Goal: Task Accomplishment & Management: Use online tool/utility

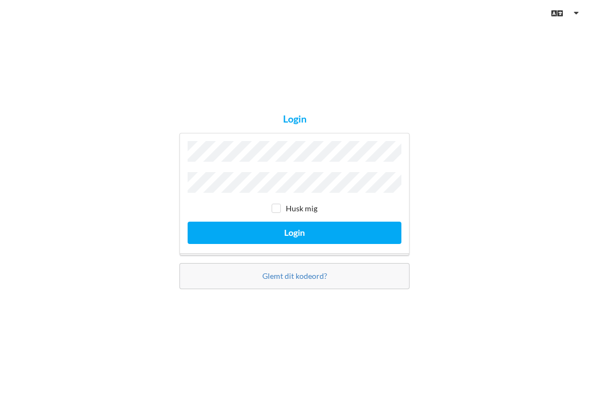
click at [294, 238] on button "Login" at bounding box center [294, 233] width 214 height 22
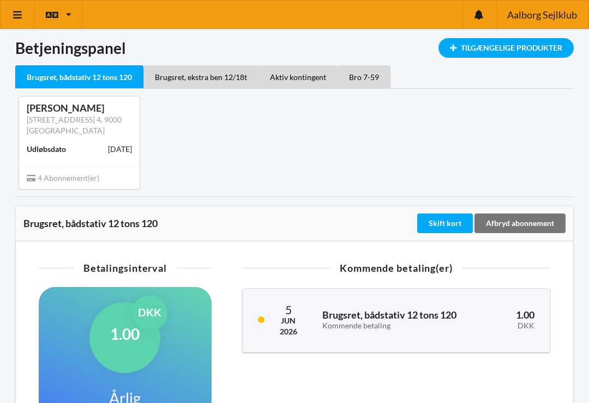
click at [21, 10] on icon at bounding box center [17, 15] width 11 height 10
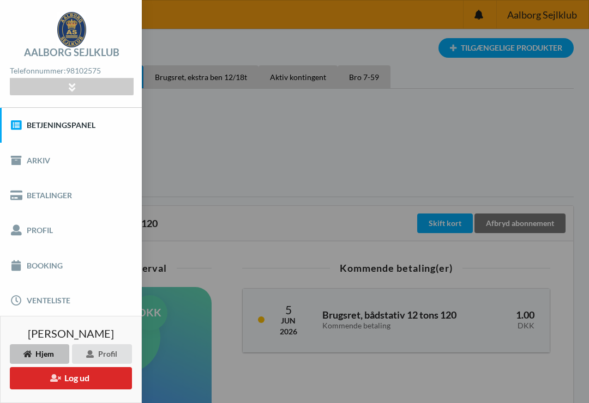
click at [49, 129] on link "Betjeningspanel" at bounding box center [71, 125] width 142 height 35
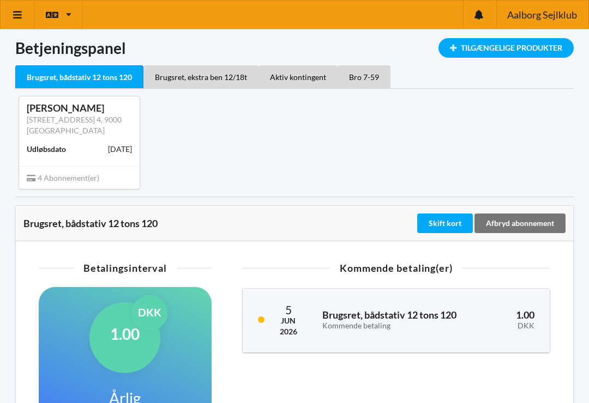
click at [58, 177] on span "4 Abonnement(er)" at bounding box center [63, 177] width 72 height 9
click at [67, 225] on div "Brugsret, bådstativ 12 tons 120" at bounding box center [218, 223] width 391 height 11
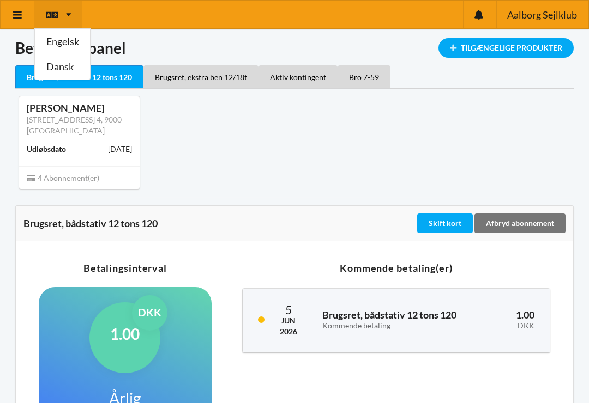
click at [61, 78] on link "Dansk" at bounding box center [62, 67] width 55 height 25
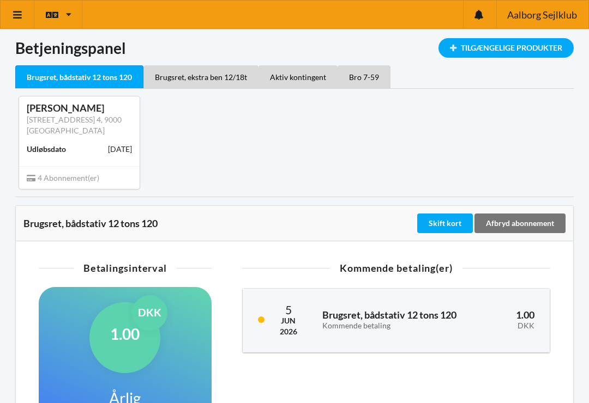
click at [504, 54] on div "Tilgængelige Produkter" at bounding box center [505, 48] width 135 height 20
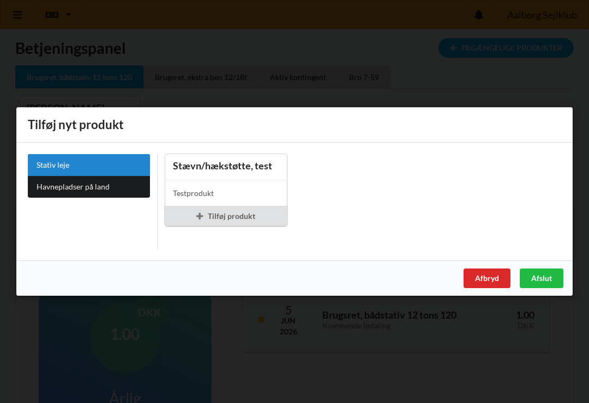
click at [478, 280] on div "Afbryd" at bounding box center [486, 279] width 47 height 20
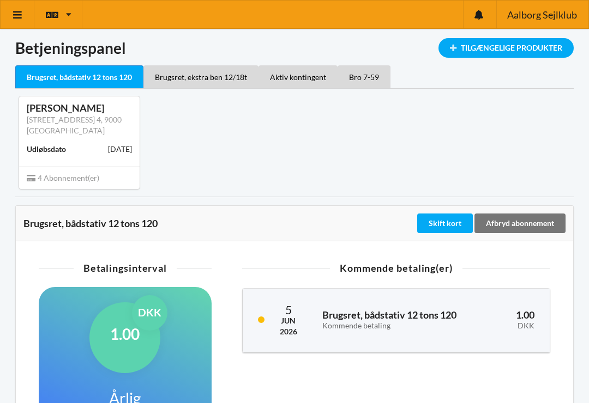
click at [210, 82] on div "Brugsret, ekstra ben 12/18t" at bounding box center [200, 76] width 115 height 23
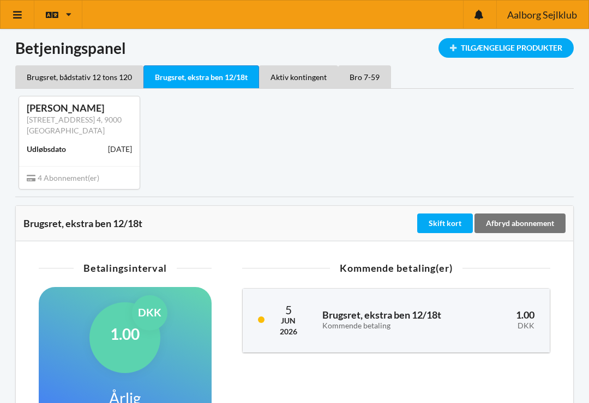
click at [364, 71] on div "Bro 7-59" at bounding box center [364, 76] width 53 height 23
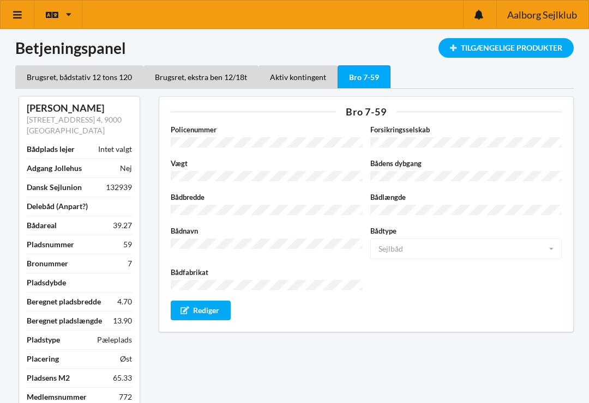
click at [59, 82] on div "Brugsret, bådstativ 12 tons 120" at bounding box center [79, 76] width 128 height 23
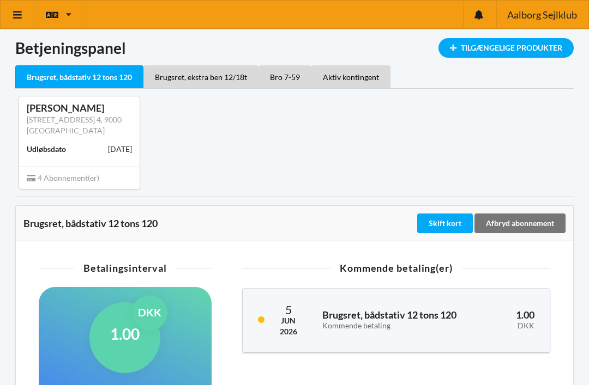
click at [65, 77] on div "Brugsret, bådstativ 12 tons 120" at bounding box center [79, 76] width 128 height 23
click at [22, 18] on icon at bounding box center [17, 15] width 11 height 10
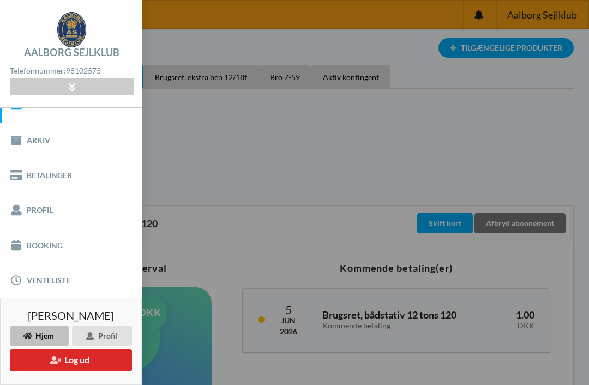
scroll to position [20, 0]
click at [38, 253] on link "Booking" at bounding box center [71, 245] width 142 height 35
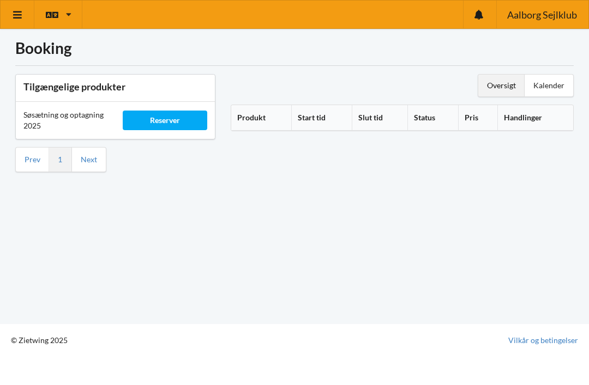
click at [160, 113] on div "Reserver" at bounding box center [165, 121] width 84 height 20
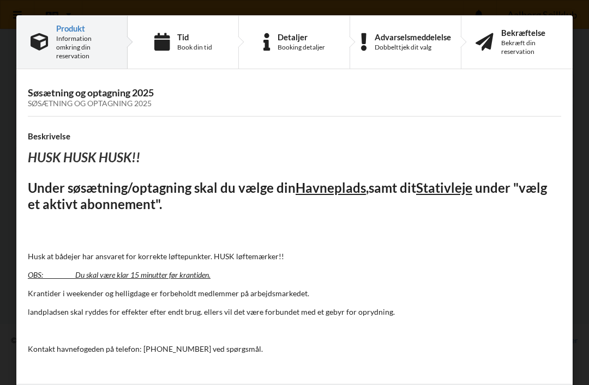
click at [179, 47] on div "Book din tid" at bounding box center [194, 47] width 35 height 9
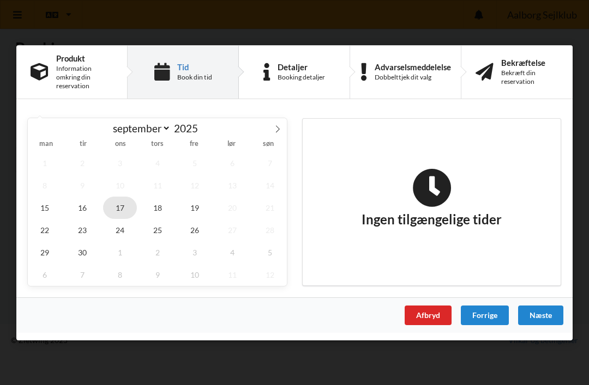
click at [122, 201] on span "17" at bounding box center [120, 207] width 34 height 22
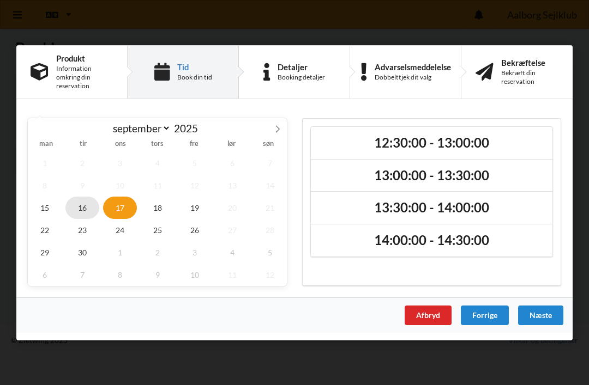
click at [73, 207] on span "16" at bounding box center [82, 207] width 34 height 22
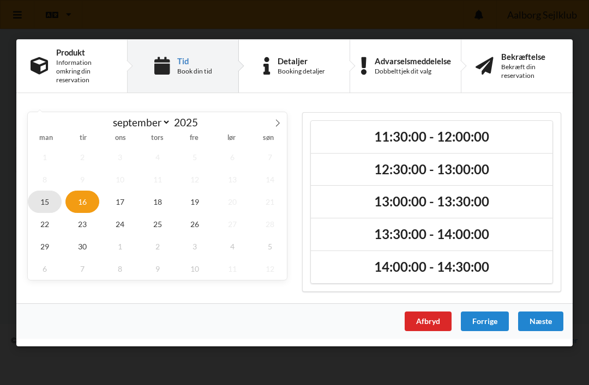
click at [43, 201] on span "15" at bounding box center [45, 201] width 34 height 22
click at [118, 193] on span "17" at bounding box center [120, 201] width 34 height 22
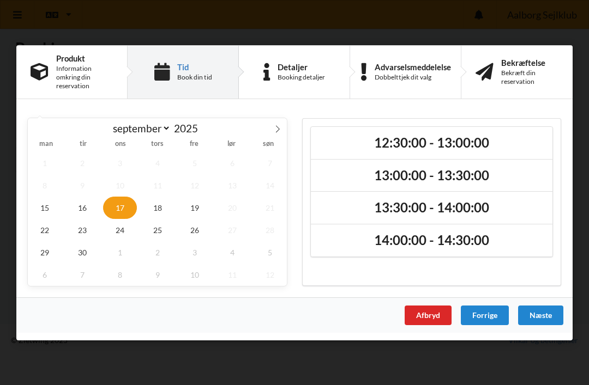
click at [489, 144] on h2 "12:30:00 - 13:00:00" at bounding box center [431, 142] width 226 height 17
click at [542, 320] on div "Næste" at bounding box center [540, 315] width 45 height 20
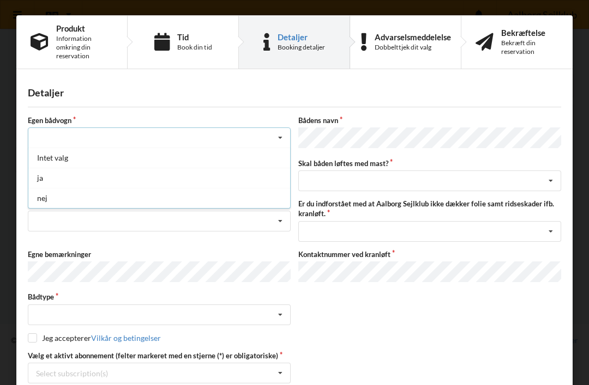
click at [34, 196] on div "nej" at bounding box center [159, 198] width 262 height 20
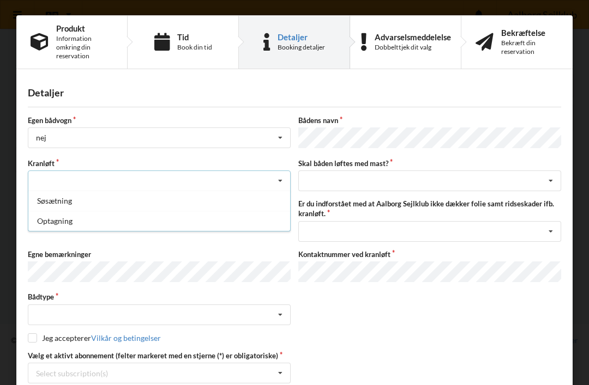
click at [38, 226] on div "Optagning" at bounding box center [159, 221] width 262 height 20
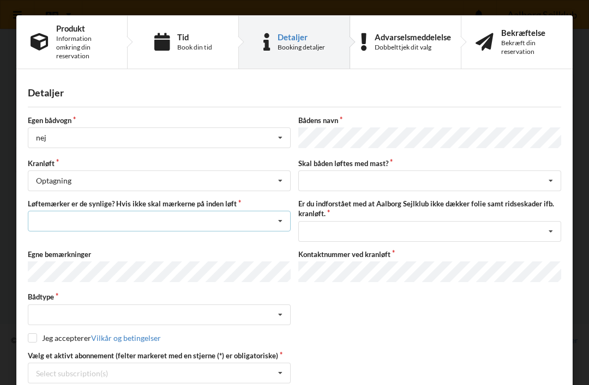
click at [281, 212] on icon at bounding box center [280, 221] width 16 height 20
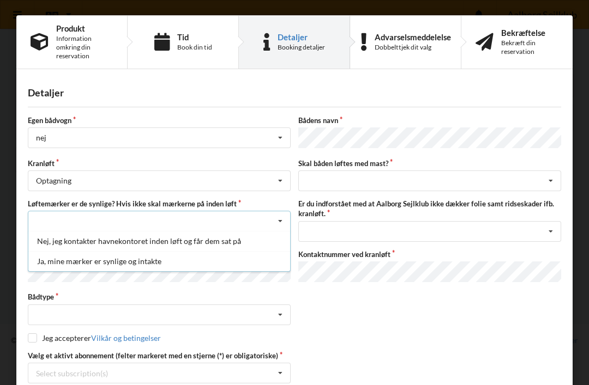
click at [84, 261] on div "Ja, mine mærker er synlige og intakte" at bounding box center [159, 261] width 262 height 20
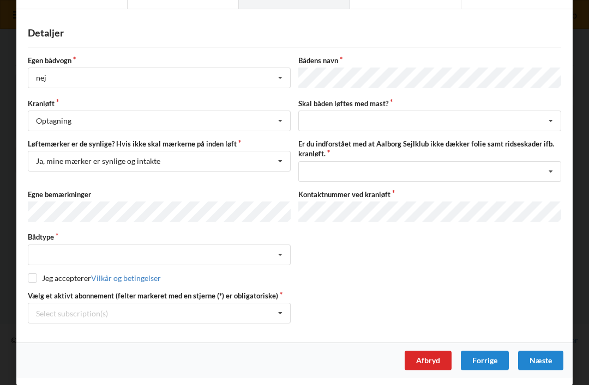
scroll to position [59, 0]
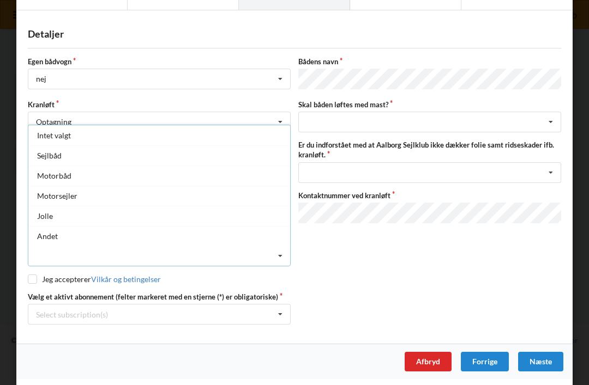
click at [42, 152] on div "Sejlbåd" at bounding box center [159, 156] width 262 height 20
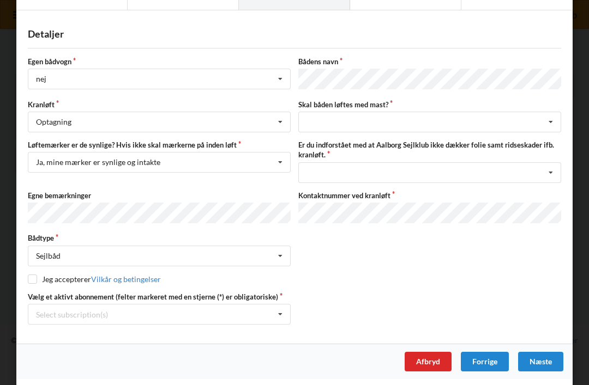
click at [35, 278] on input "checkbox" at bounding box center [32, 279] width 9 height 9
checkbox input "true"
click at [280, 306] on icon at bounding box center [280, 315] width 16 height 20
click at [52, 314] on div "Select subscription(s)" at bounding box center [72, 314] width 72 height 9
click at [280, 310] on icon at bounding box center [280, 315] width 16 height 20
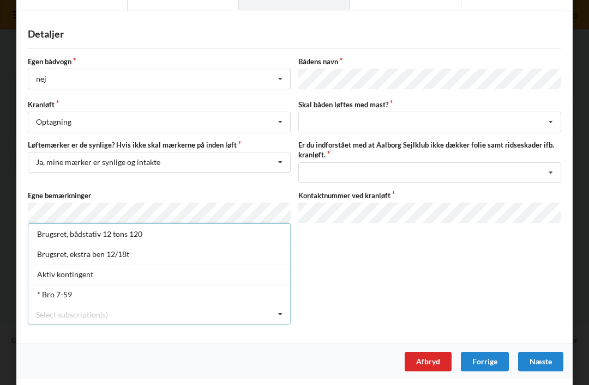
click at [43, 235] on div "Brugsret, bådstativ 12 tons 120" at bounding box center [159, 234] width 262 height 20
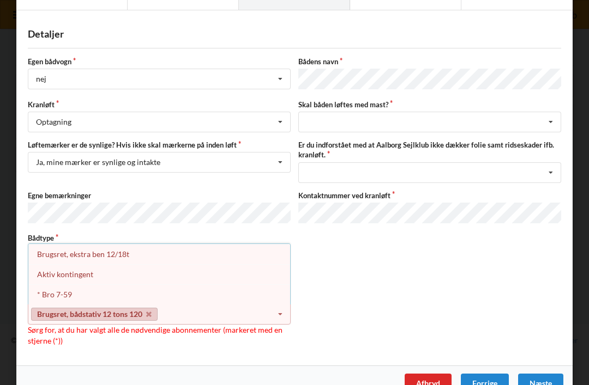
scroll to position [58, 0]
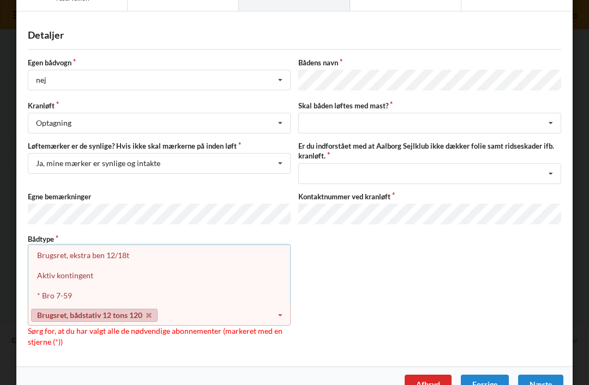
click at [282, 319] on icon at bounding box center [280, 316] width 16 height 20
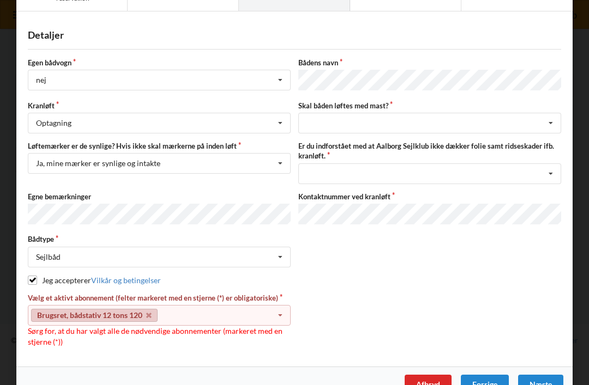
click at [282, 311] on icon at bounding box center [280, 316] width 16 height 20
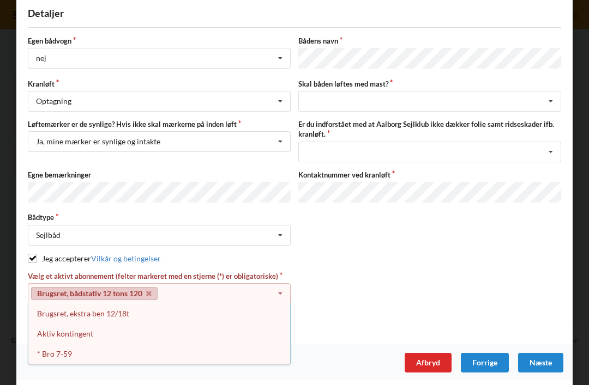
scroll to position [80, 0]
click at [45, 354] on div "* Bro 7-59" at bounding box center [159, 354] width 262 height 20
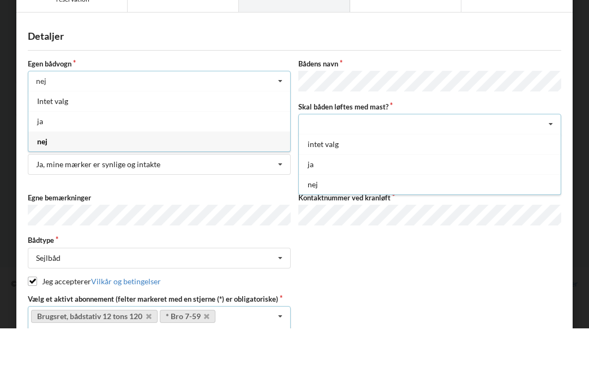
scroll to position [57, 0]
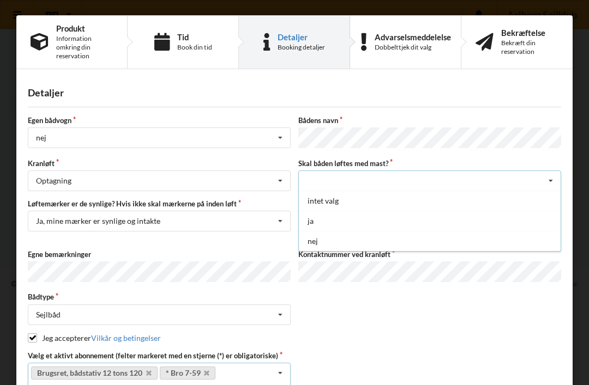
click at [305, 232] on div "nej" at bounding box center [430, 241] width 262 height 20
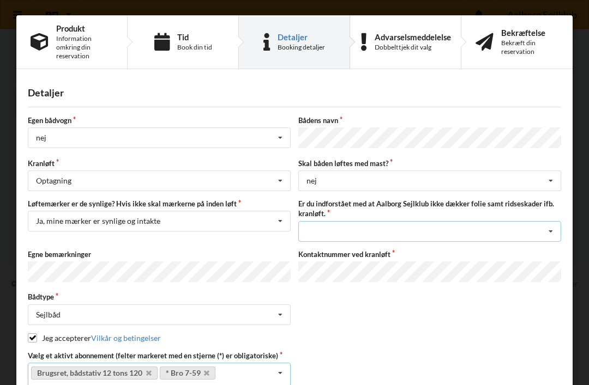
click at [549, 231] on icon at bounding box center [550, 232] width 16 height 20
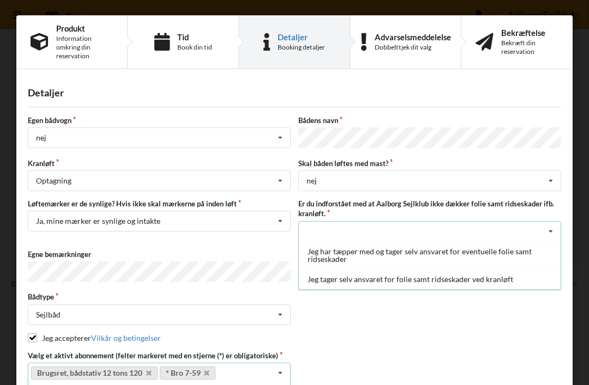
click at [522, 249] on div "Jeg har tæpper med og tager selv ansvaret for eventuelle folie samt ridseskader" at bounding box center [430, 255] width 262 height 28
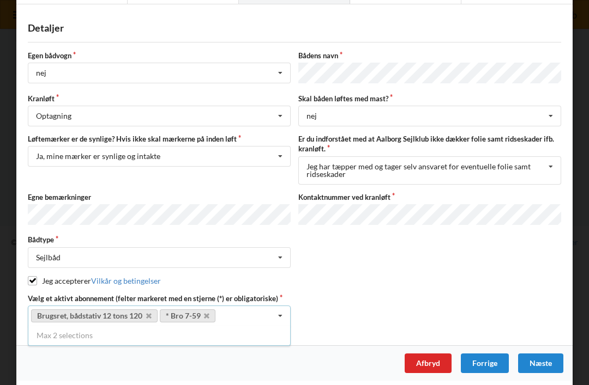
scroll to position [64, 0]
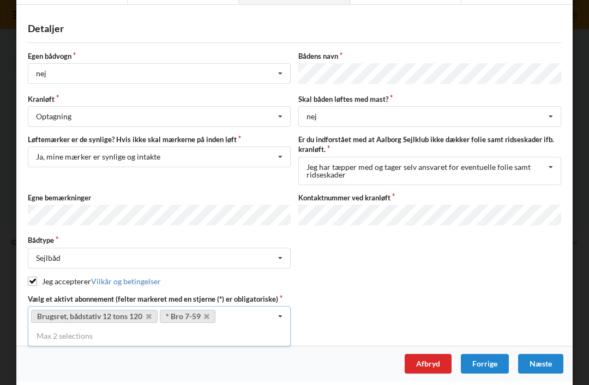
click at [548, 358] on div "Næste" at bounding box center [540, 364] width 45 height 20
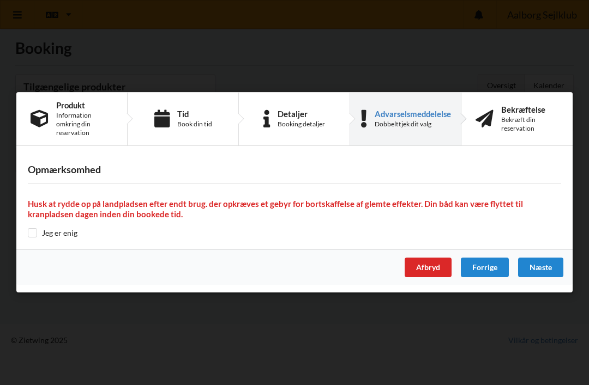
click at [34, 235] on input "checkbox" at bounding box center [32, 232] width 9 height 9
checkbox input "true"
click at [546, 268] on div "Næste" at bounding box center [540, 268] width 45 height 20
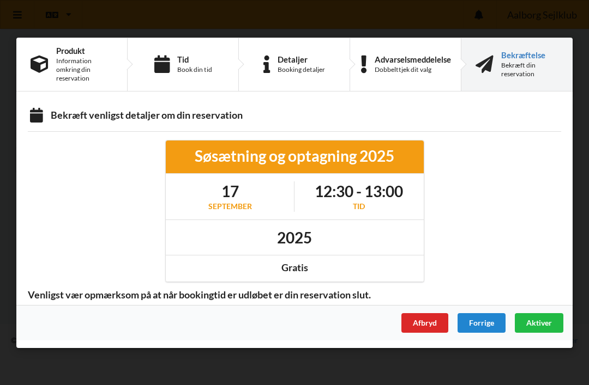
click at [543, 318] on span "Aktiver" at bounding box center [539, 322] width 26 height 9
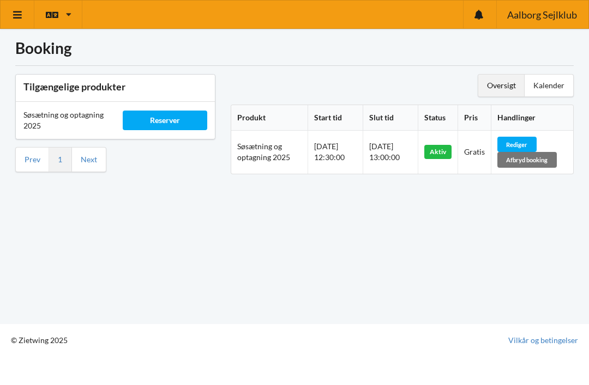
click at [150, 111] on div "Reserver" at bounding box center [165, 121] width 84 height 20
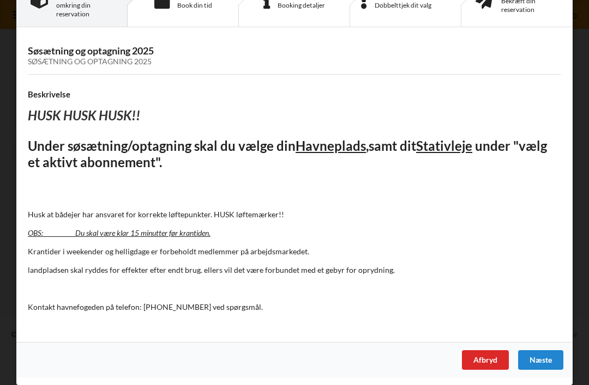
scroll to position [0, 0]
